Goal: Check status: Check status

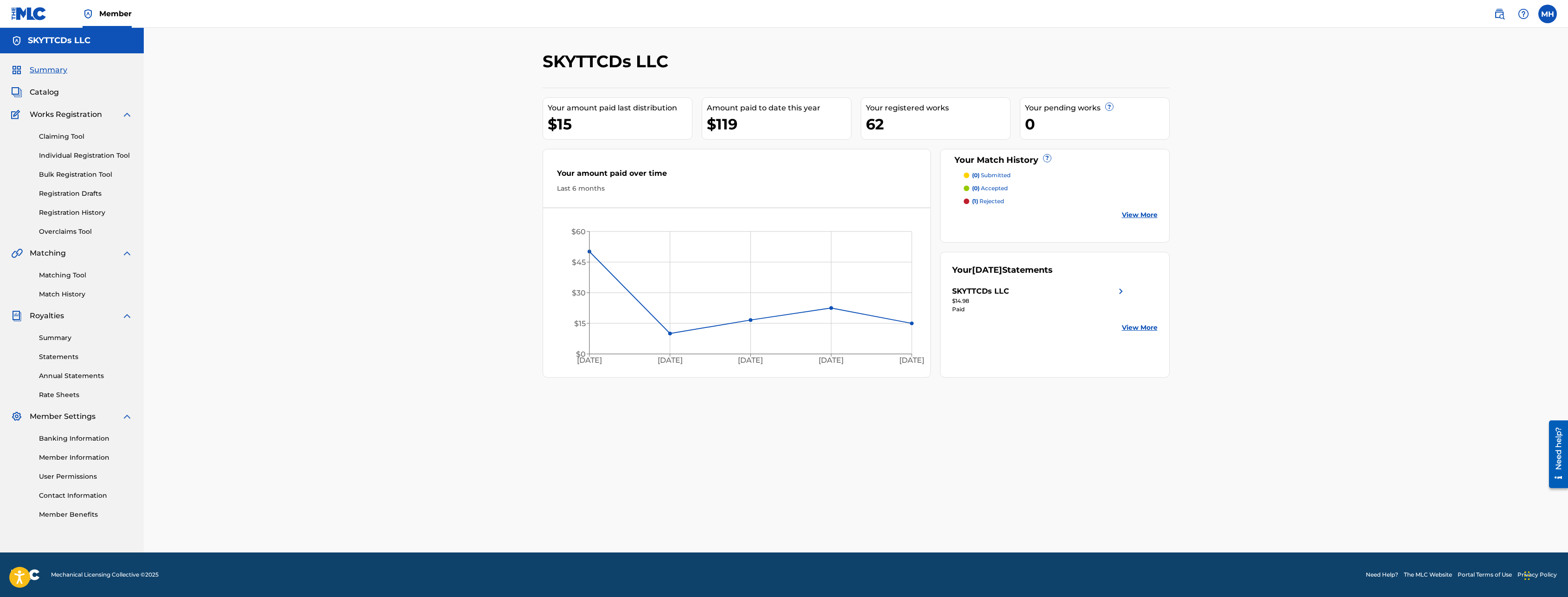
click at [86, 216] on link "Registration History" at bounding box center [86, 213] width 94 height 10
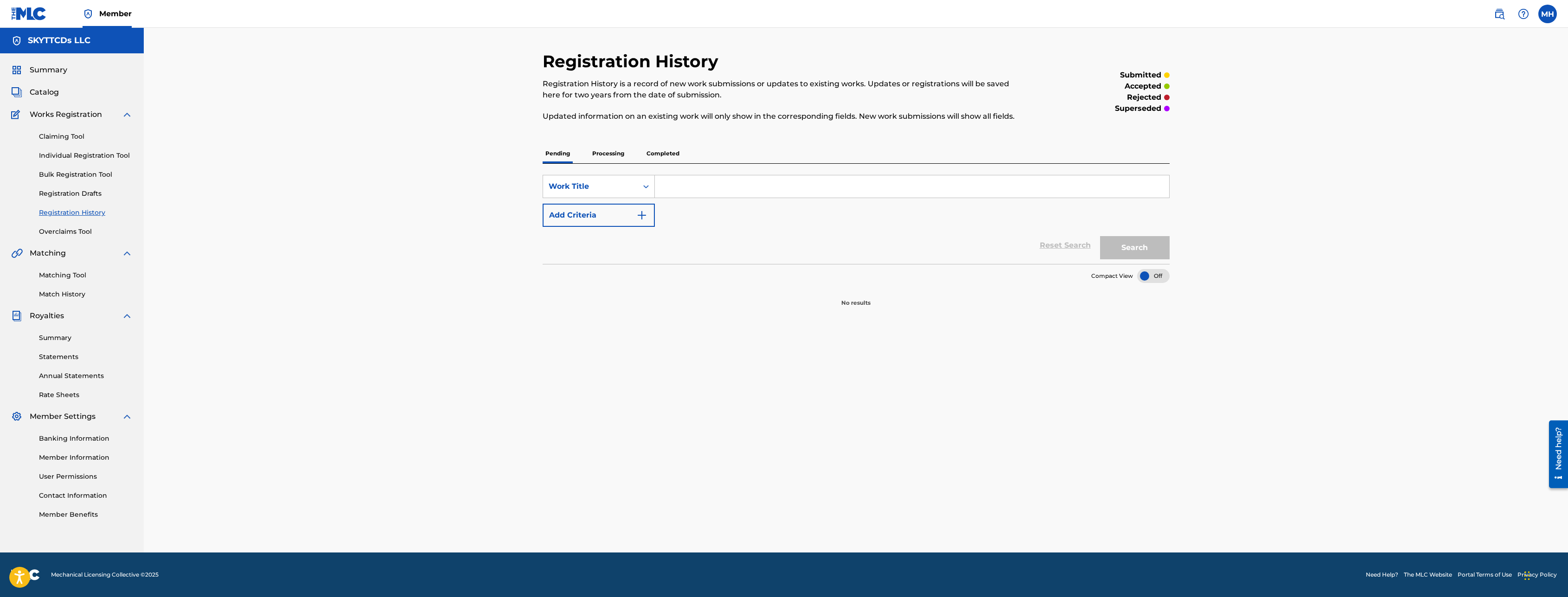
click at [610, 156] on p "Processing" at bounding box center [608, 153] width 38 height 19
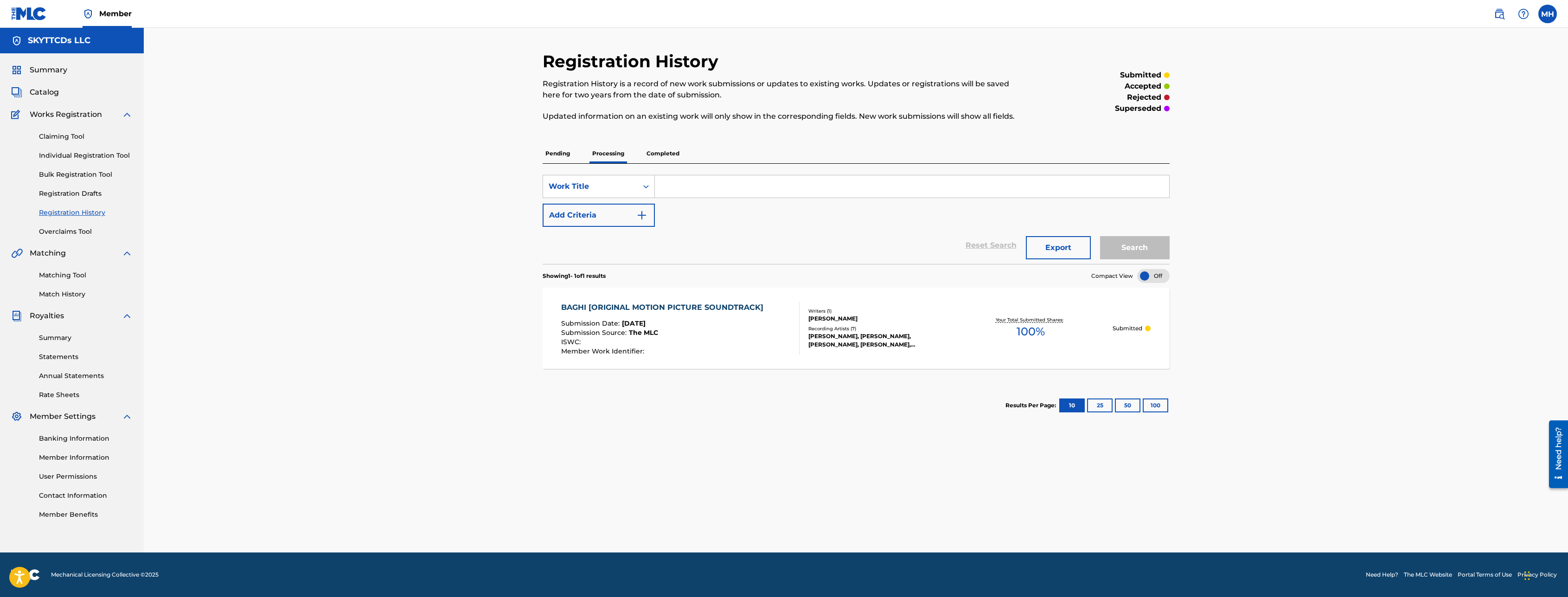
click at [662, 155] on p "Completed" at bounding box center [663, 153] width 39 height 19
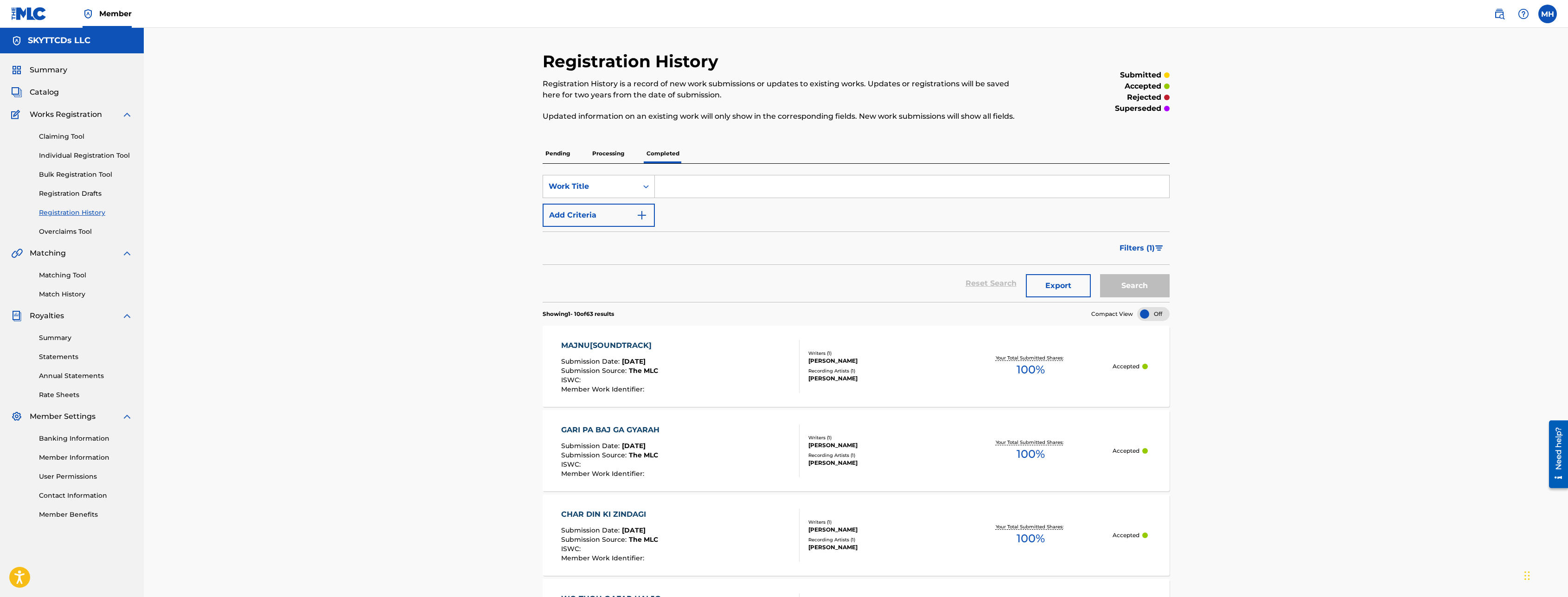
click at [612, 153] on p "Processing" at bounding box center [608, 153] width 38 height 19
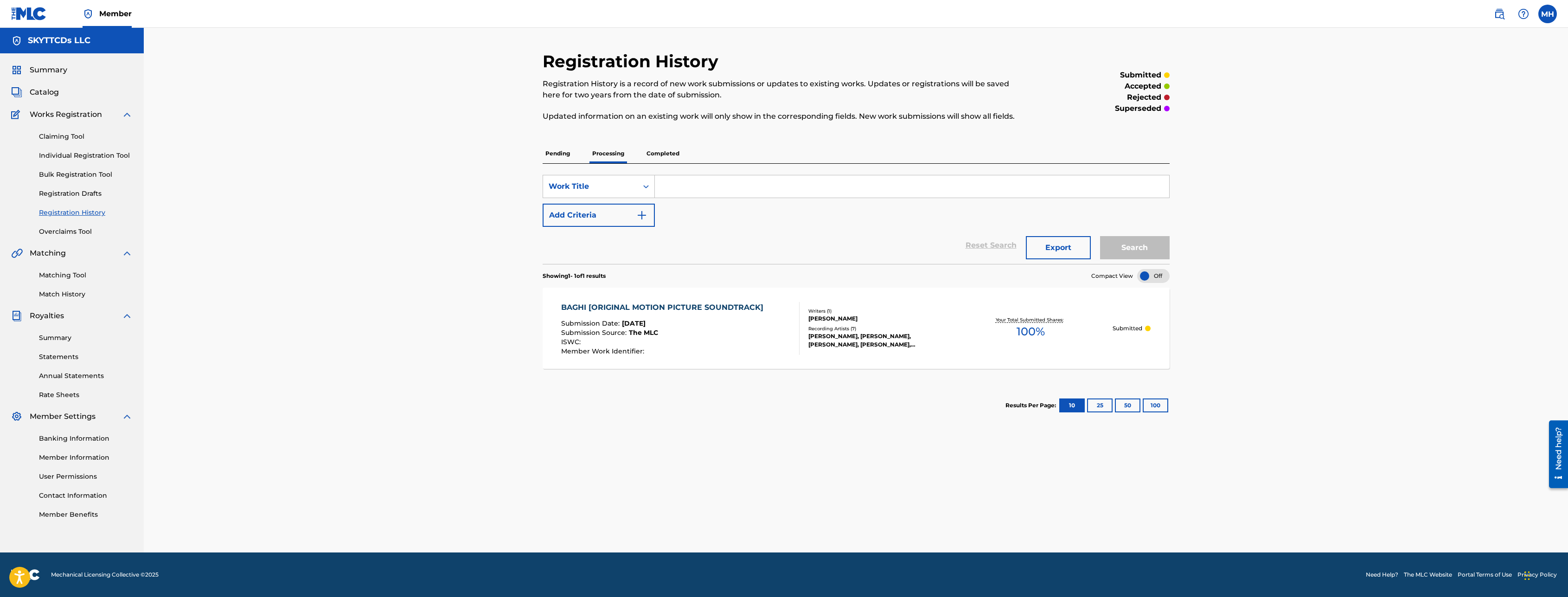
click at [554, 154] on p "Pending" at bounding box center [558, 153] width 30 height 19
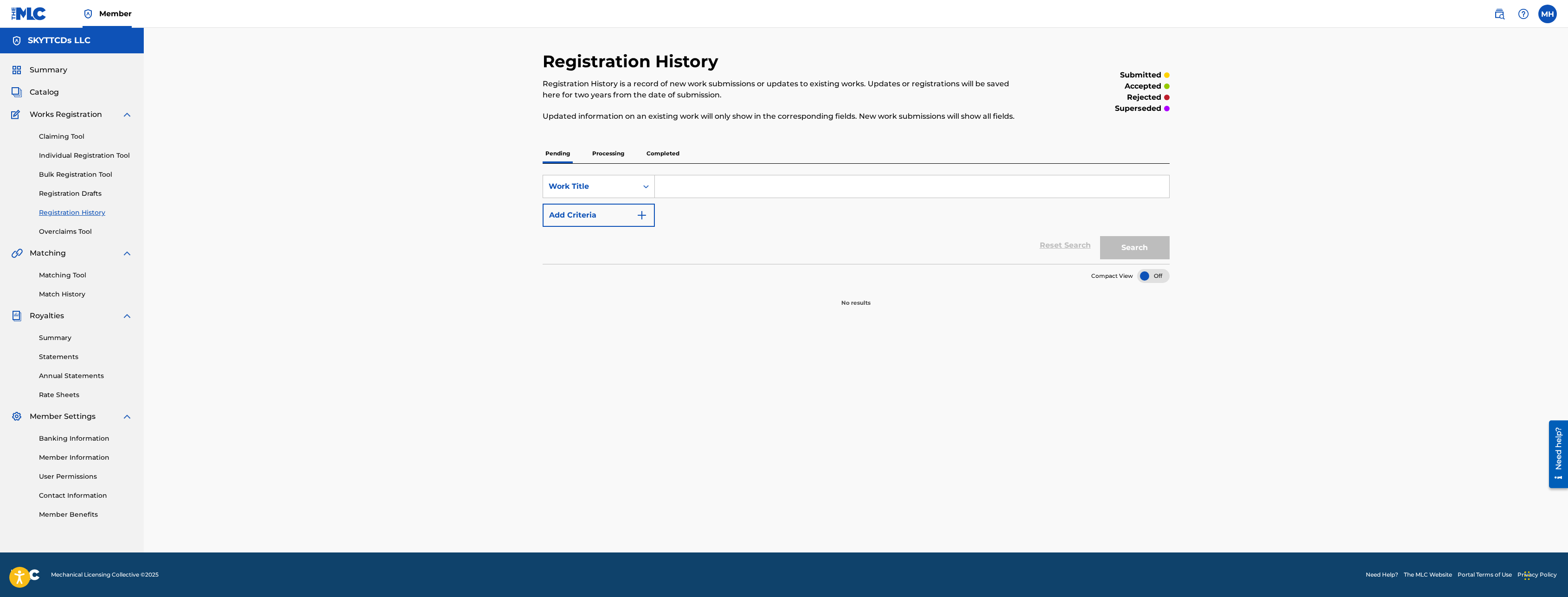
click at [55, 62] on div "Summary Catalog Works Registration Claiming Tool Individual Registration Tool B…" at bounding box center [71, 292] width 143 height 477
click at [51, 80] on div "Summary Catalog Works Registration Claiming Tool Individual Registration Tool B…" at bounding box center [71, 292] width 143 height 477
click at [61, 68] on span "Summary" at bounding box center [48, 70] width 38 height 11
